Goal: Task Accomplishment & Management: Manage account settings

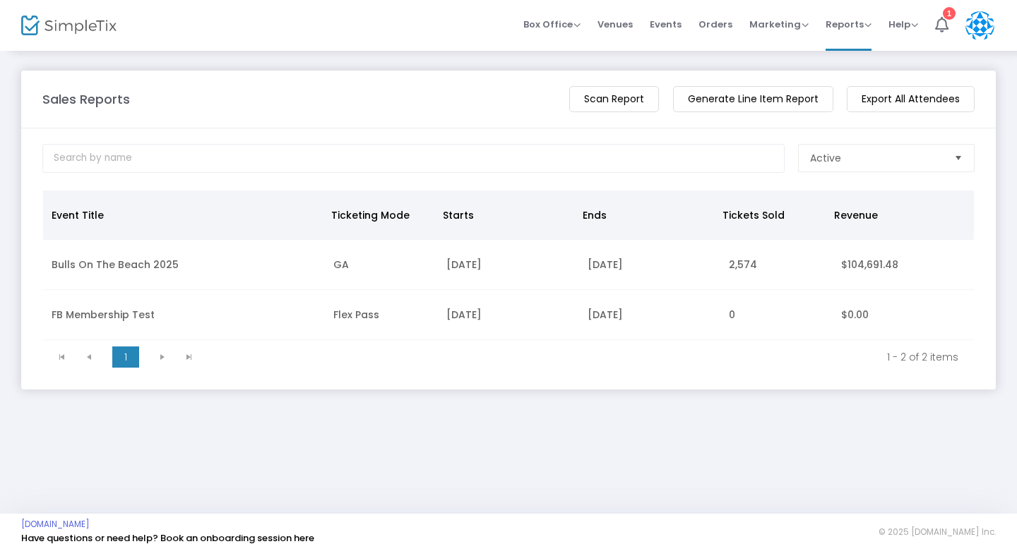
click at [78, 28] on img at bounding box center [68, 26] width 95 height 20
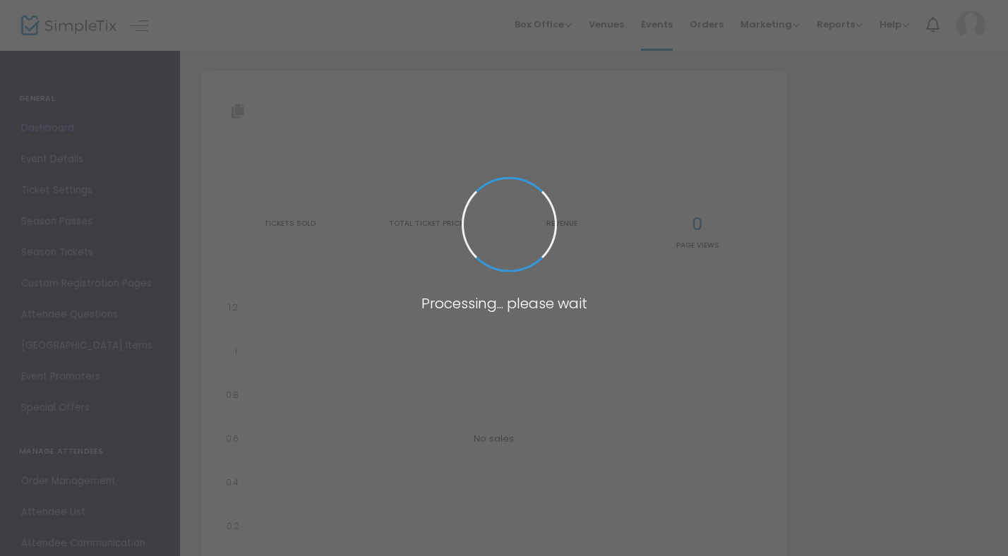
type input "[URL][DOMAIN_NAME]"
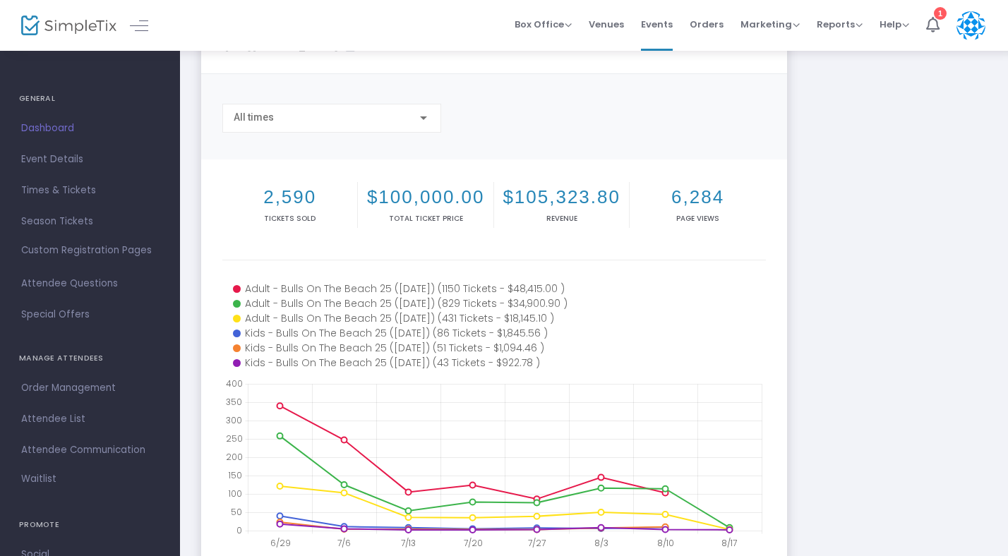
scroll to position [78, 0]
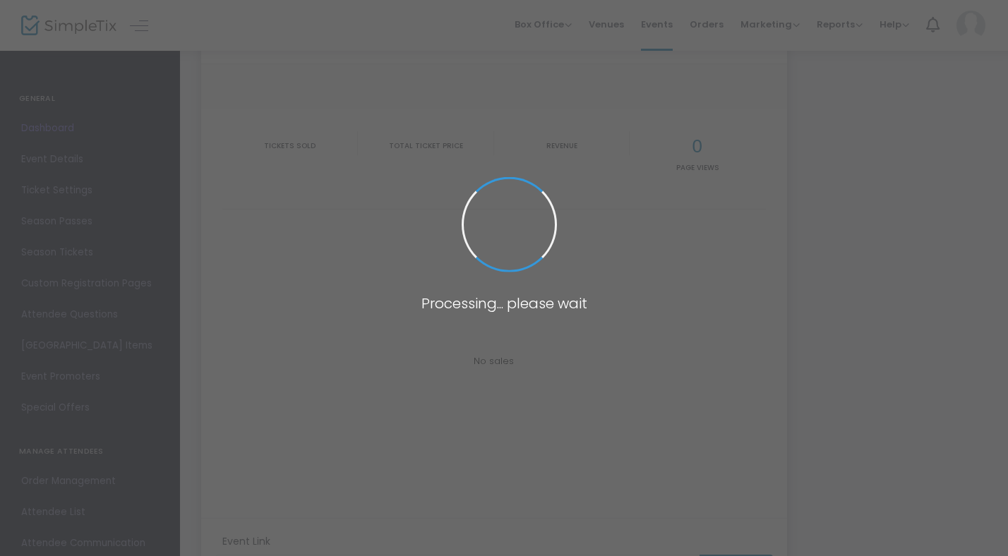
type input "[URL][DOMAIN_NAME]"
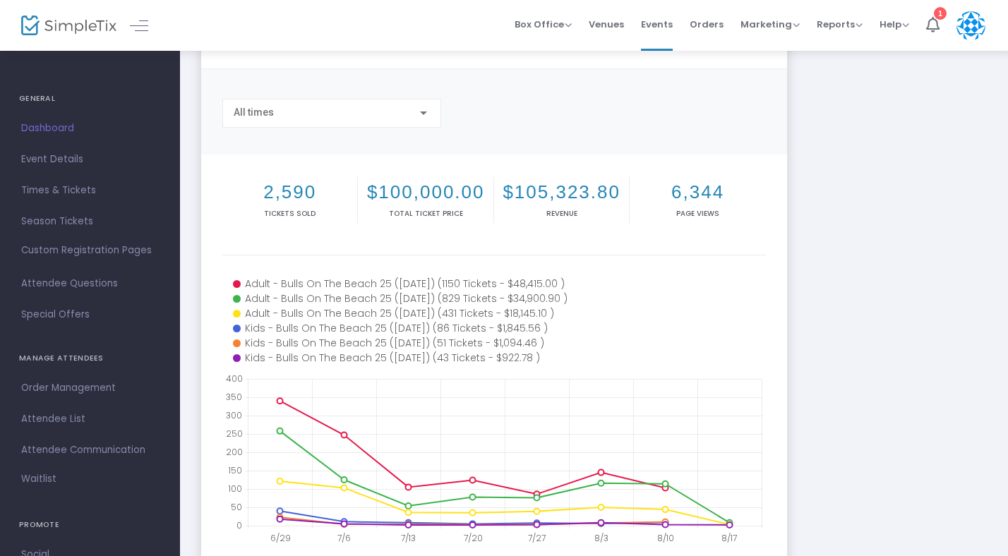
click at [44, 388] on span "Order Management" at bounding box center [90, 388] width 138 height 18
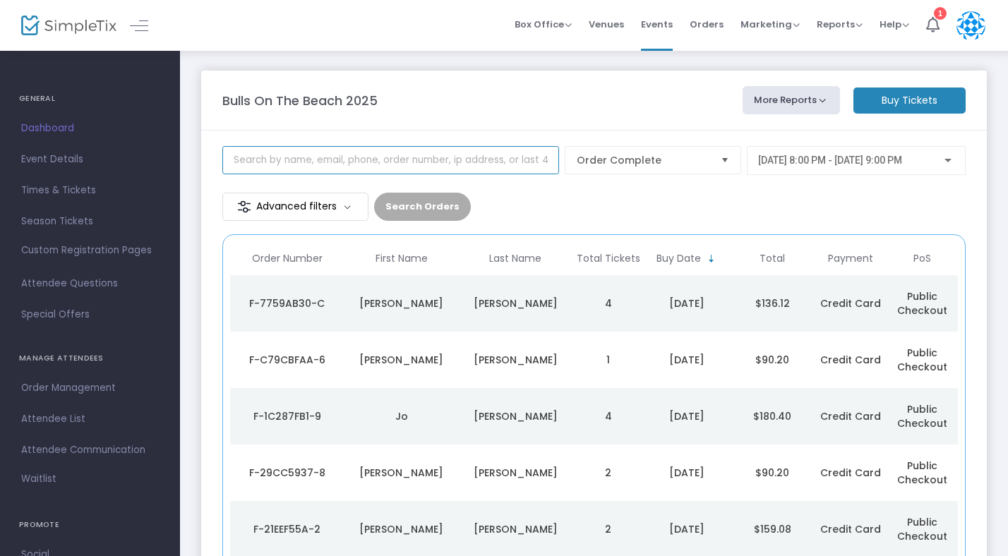
click at [281, 164] on input at bounding box center [390, 160] width 337 height 28
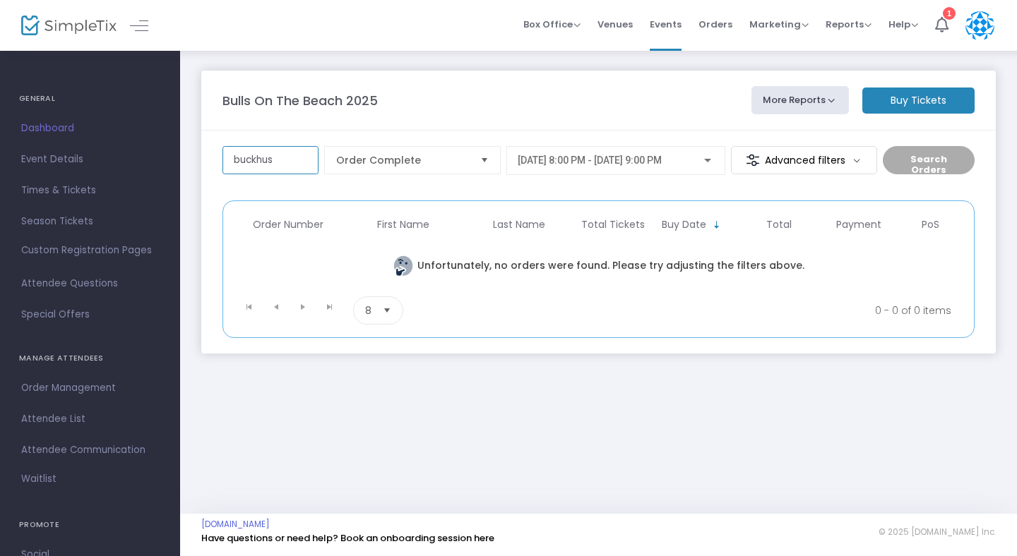
click at [246, 160] on input "buckhus" at bounding box center [270, 160] width 96 height 28
type input "backhus"
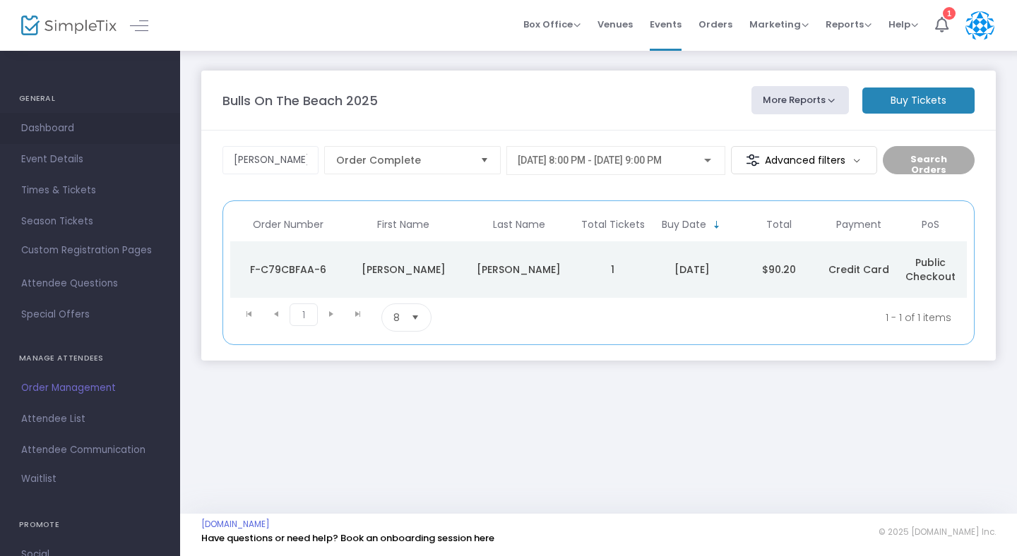
click at [47, 126] on span "Dashboard" at bounding box center [90, 128] width 138 height 18
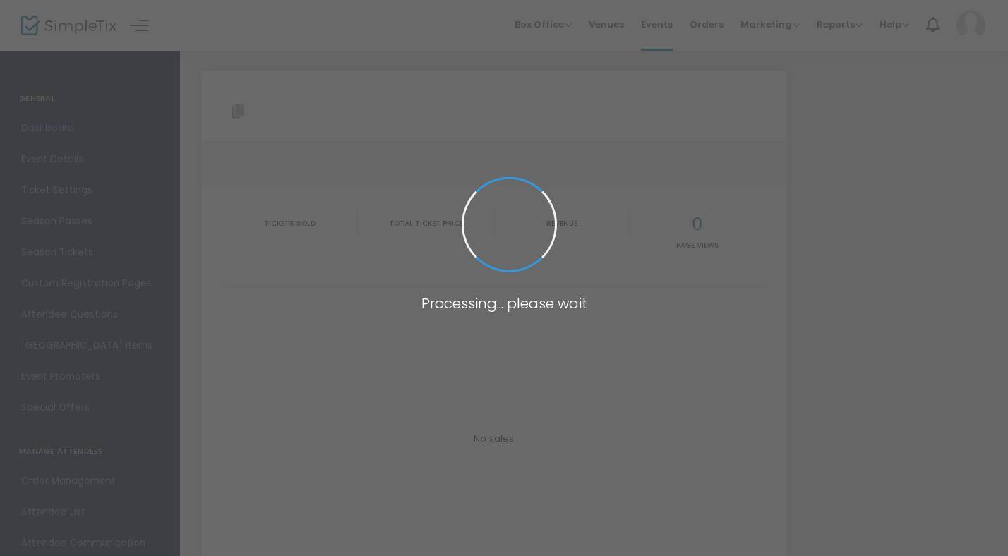
type input "[URL][DOMAIN_NAME]"
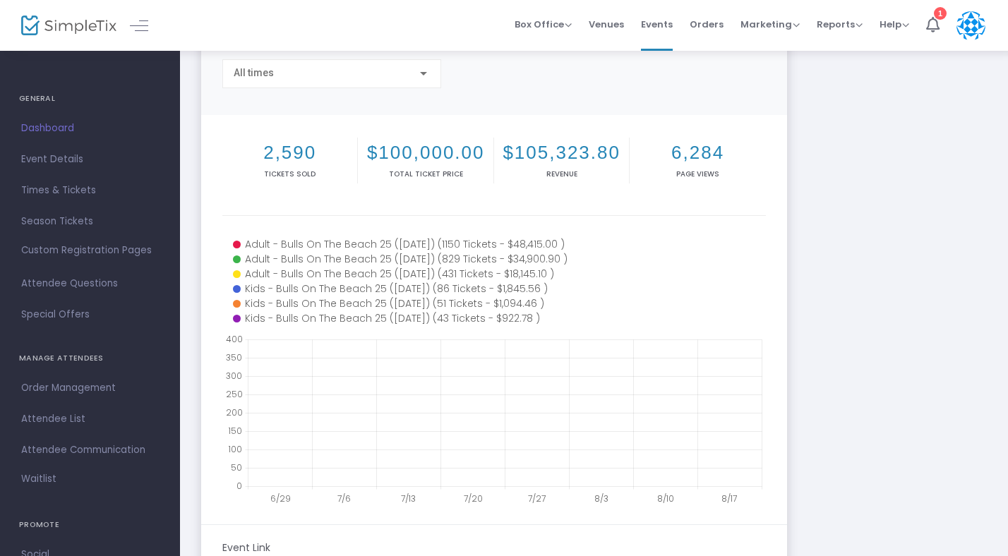
scroll to position [122, 0]
